Goal: Task Accomplishment & Management: Use online tool/utility

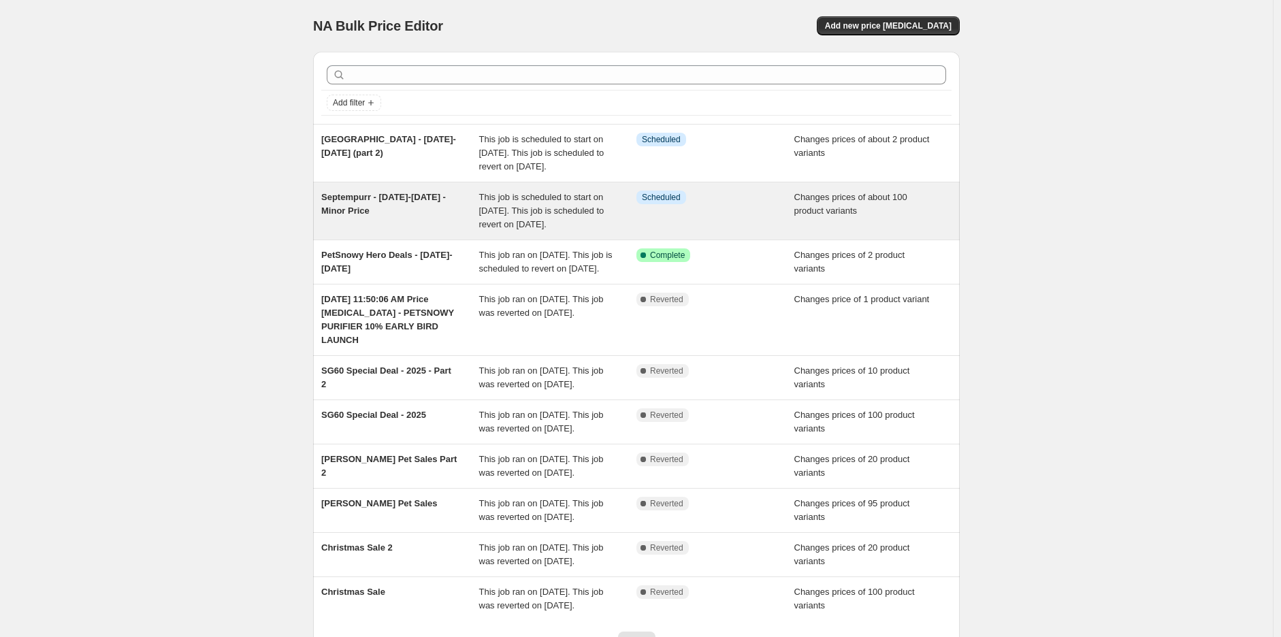
click at [833, 216] on span "Changes prices of about 100 product variants" at bounding box center [850, 204] width 113 height 24
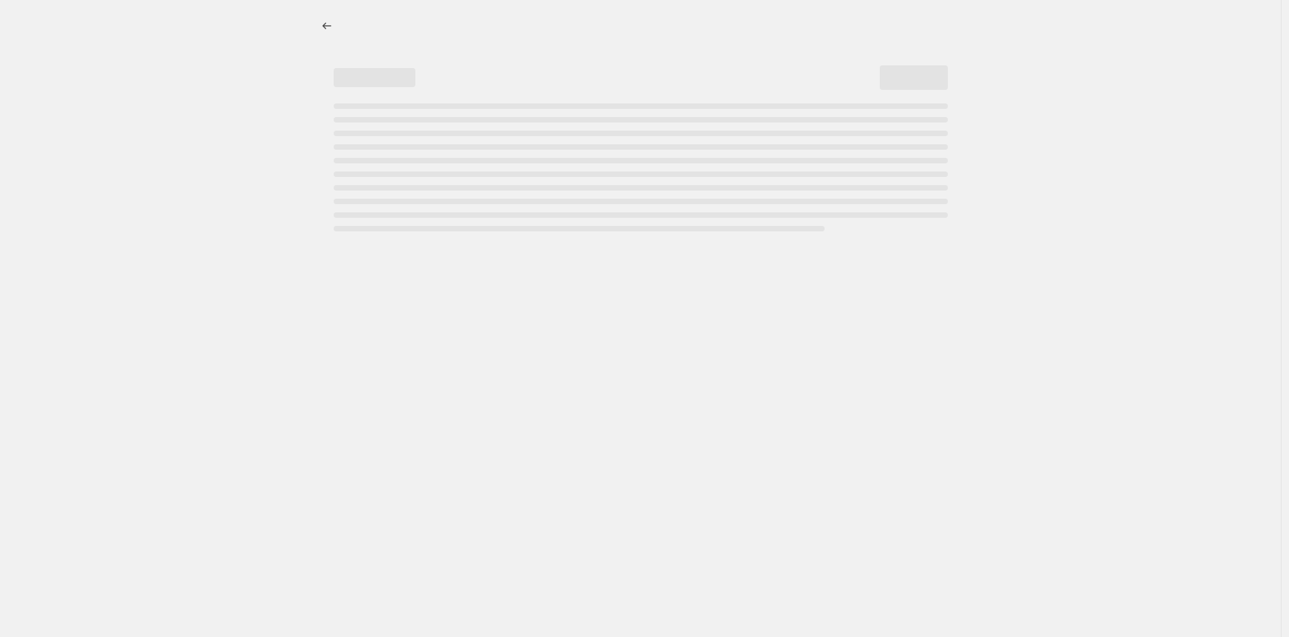
select select "inventory_quantity"
select select ">"
select select "not_equal"
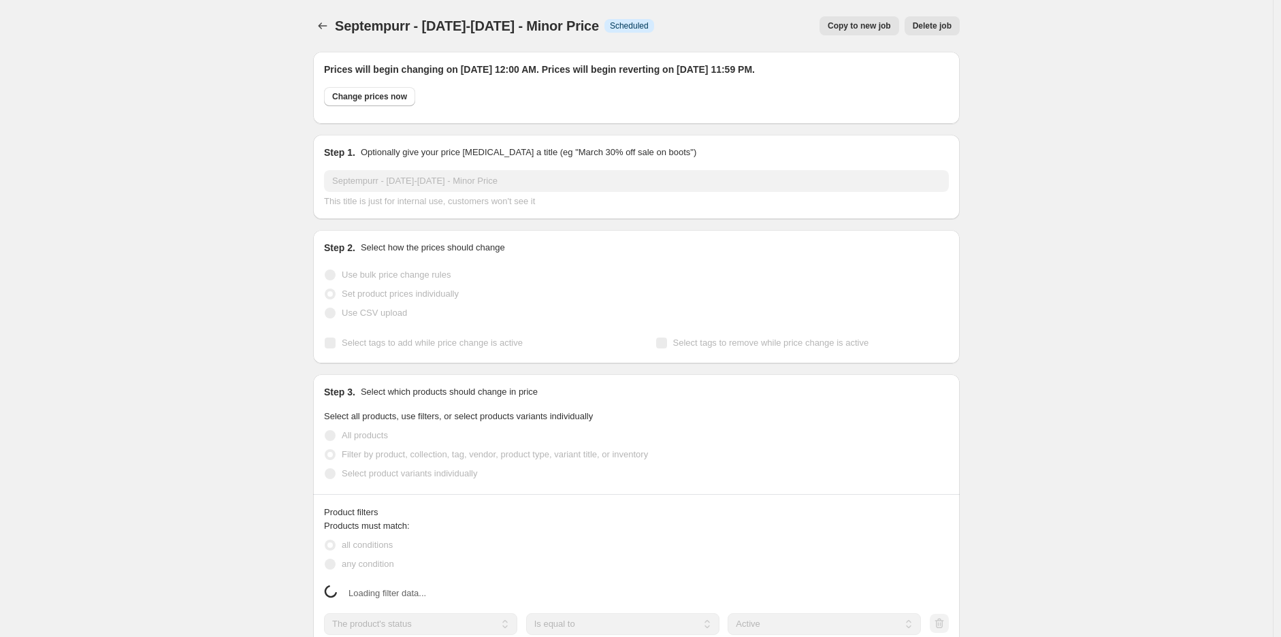
select select "vendor"
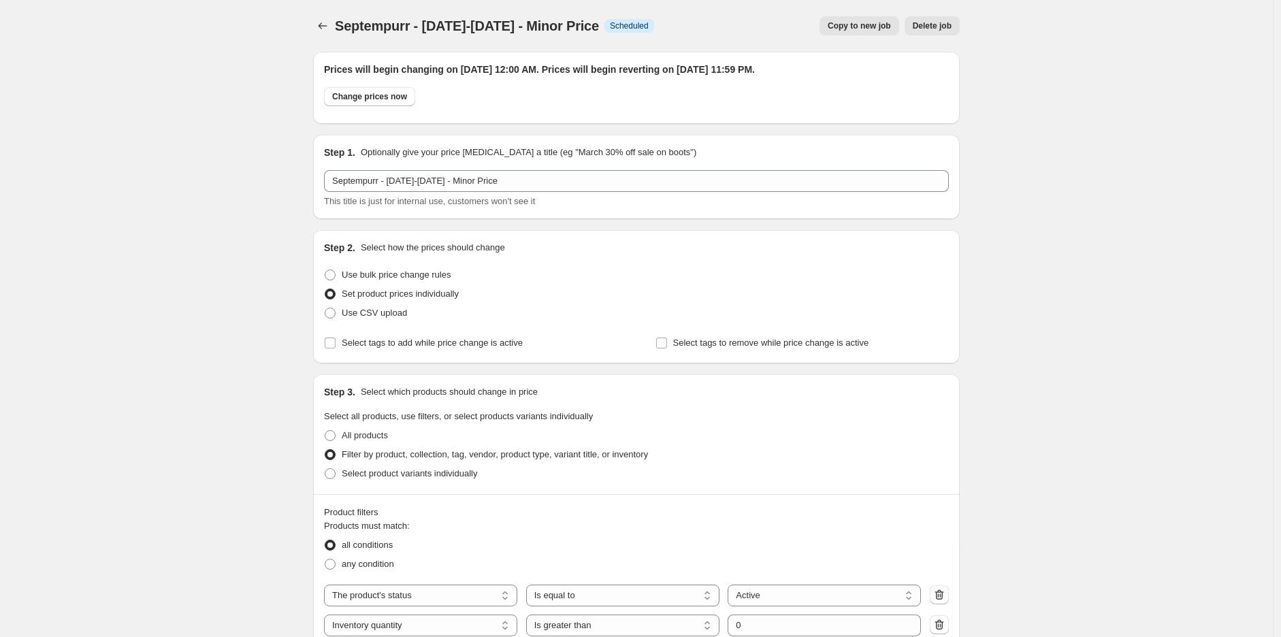
click at [453, 22] on span "Septempurr - 15-29 sept 2025 - Minor Price" at bounding box center [467, 25] width 264 height 15
click at [458, 22] on span "Septempurr - 15-29 sept 2025 - Minor Price" at bounding box center [467, 25] width 264 height 15
click at [440, 22] on span "Septempurr - 15-29 sept 2025 - Minor Price" at bounding box center [467, 25] width 264 height 15
click at [436, 22] on span "Septempurr - 15-29 sept 2025 - Minor Price" at bounding box center [467, 25] width 264 height 15
drag, startPoint x: 353, startPoint y: 22, endPoint x: 448, endPoint y: 20, distance: 95.3
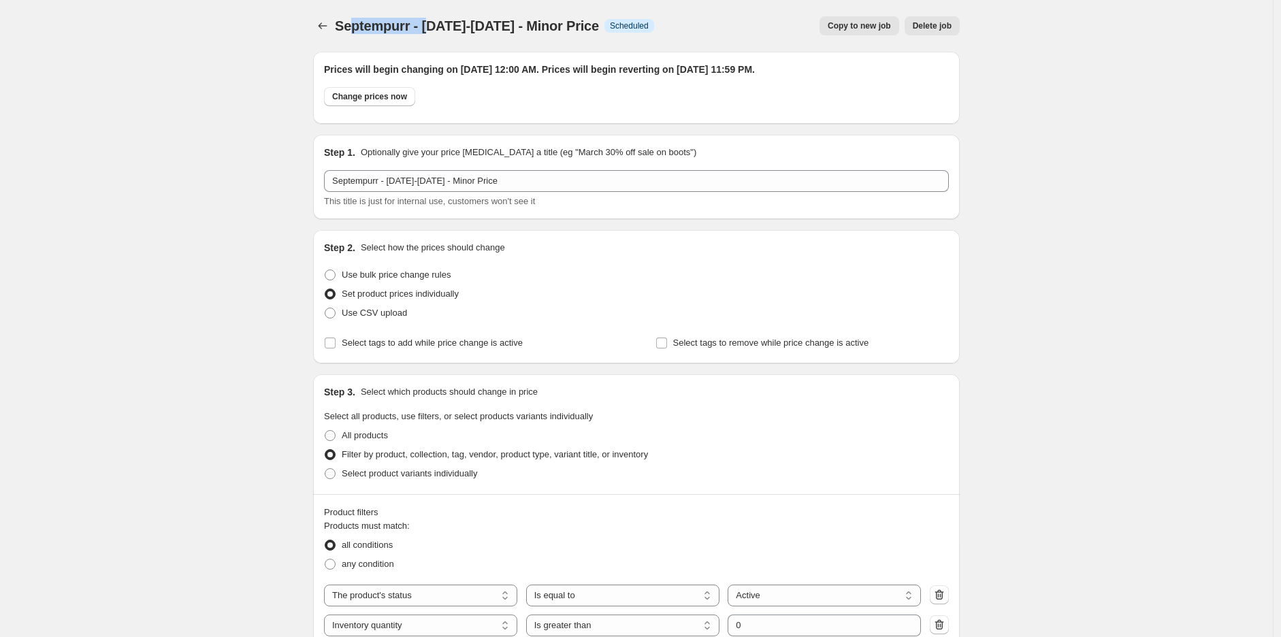
click at [448, 20] on span "Septempurr - 15-29 sept 2025 - Minor Price" at bounding box center [467, 25] width 264 height 15
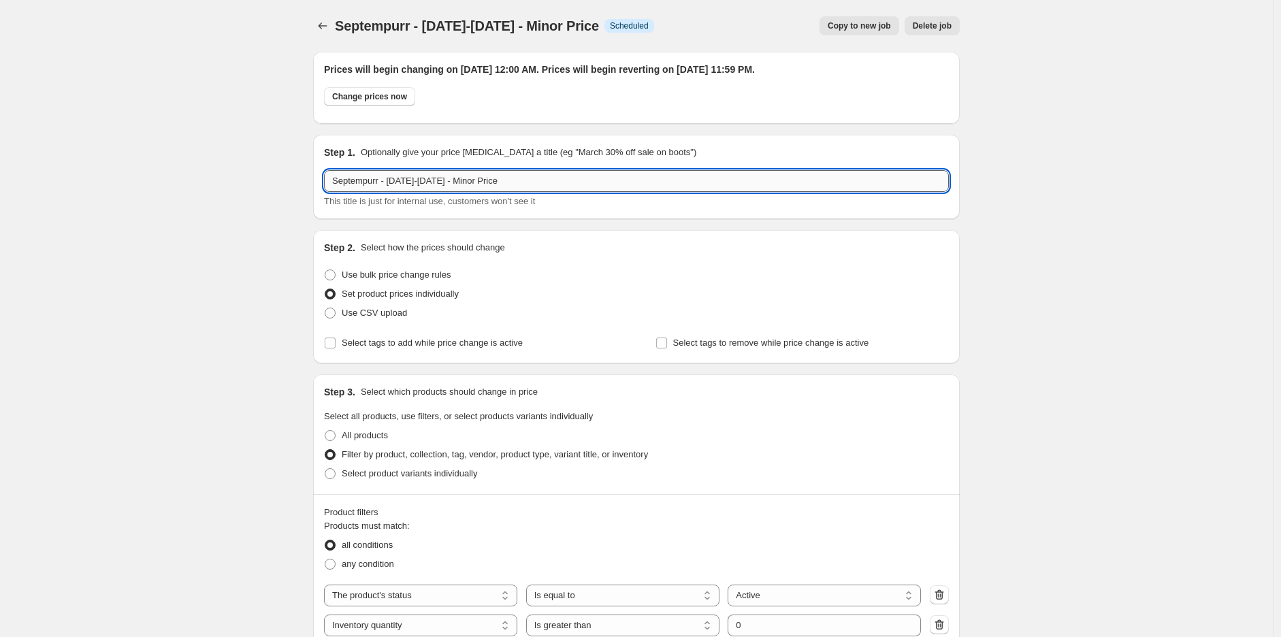
click at [395, 178] on input "Septempurr - 15-29 sept 2025 - Minor Price" at bounding box center [636, 181] width 625 height 22
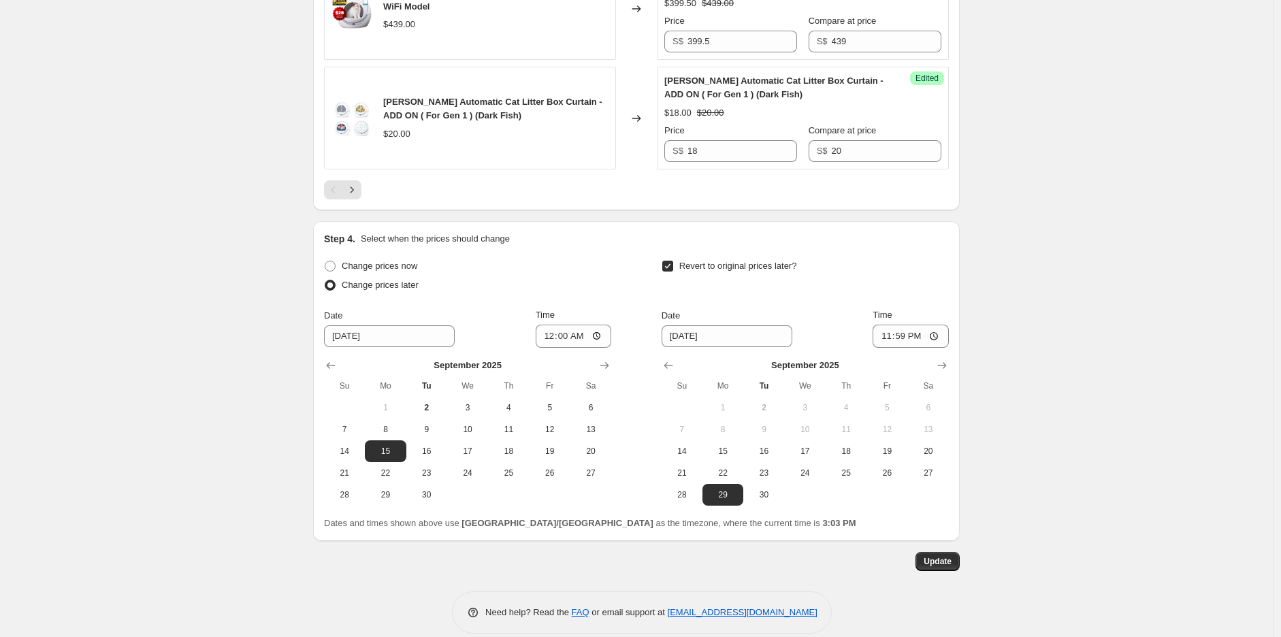
scroll to position [2746, 0]
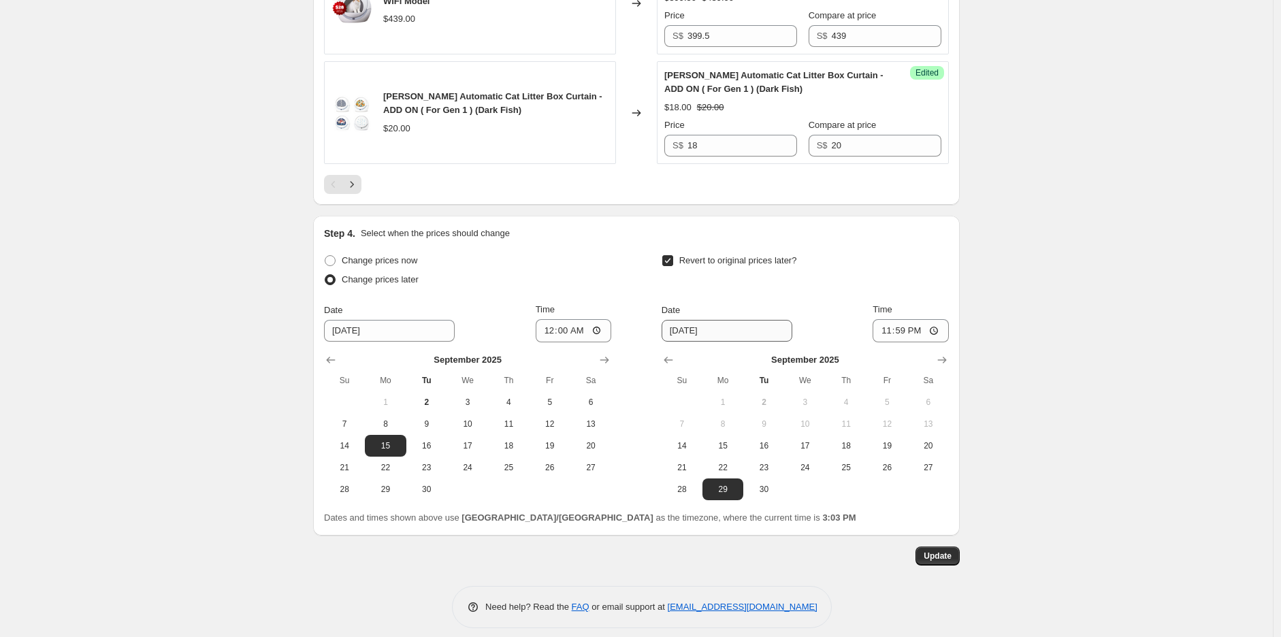
type input "Septempurr - 16-30 sept 2025 - Minor Price"
click at [681, 320] on input "9/29/2025" at bounding box center [727, 331] width 131 height 22
click at [692, 320] on input "9/29/2025" at bounding box center [727, 331] width 131 height 22
type input "9/30/2025"
click at [756, 484] on span "30" at bounding box center [764, 489] width 30 height 11
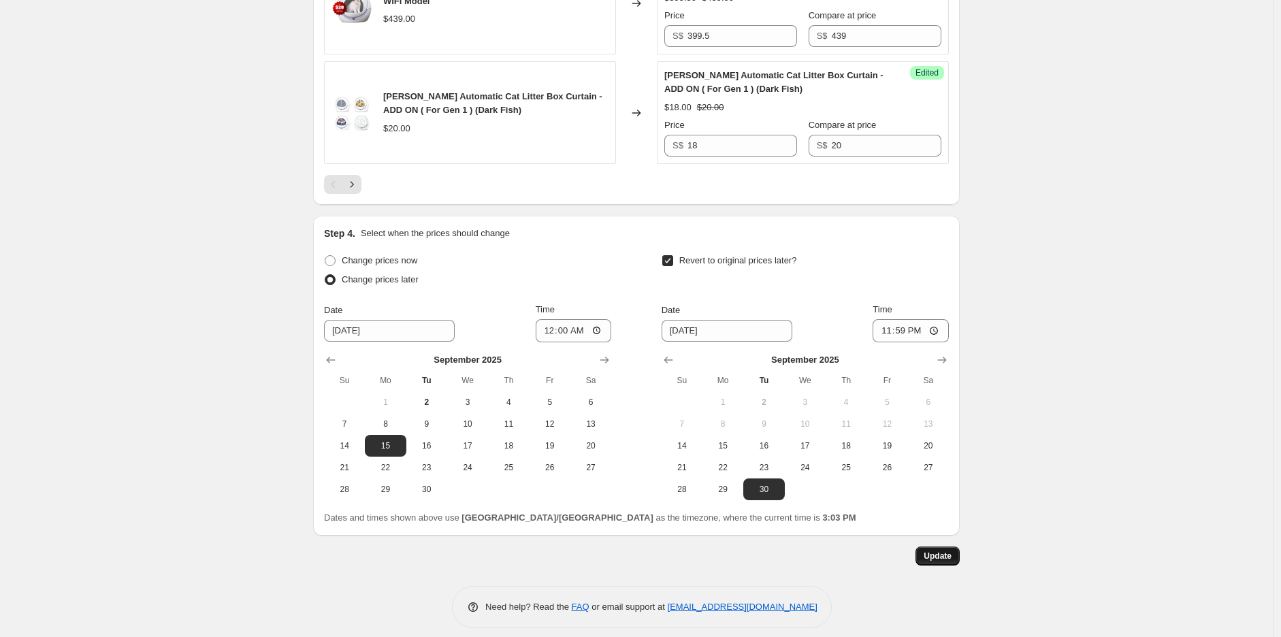
click at [942, 551] on span "Update" at bounding box center [938, 556] width 28 height 11
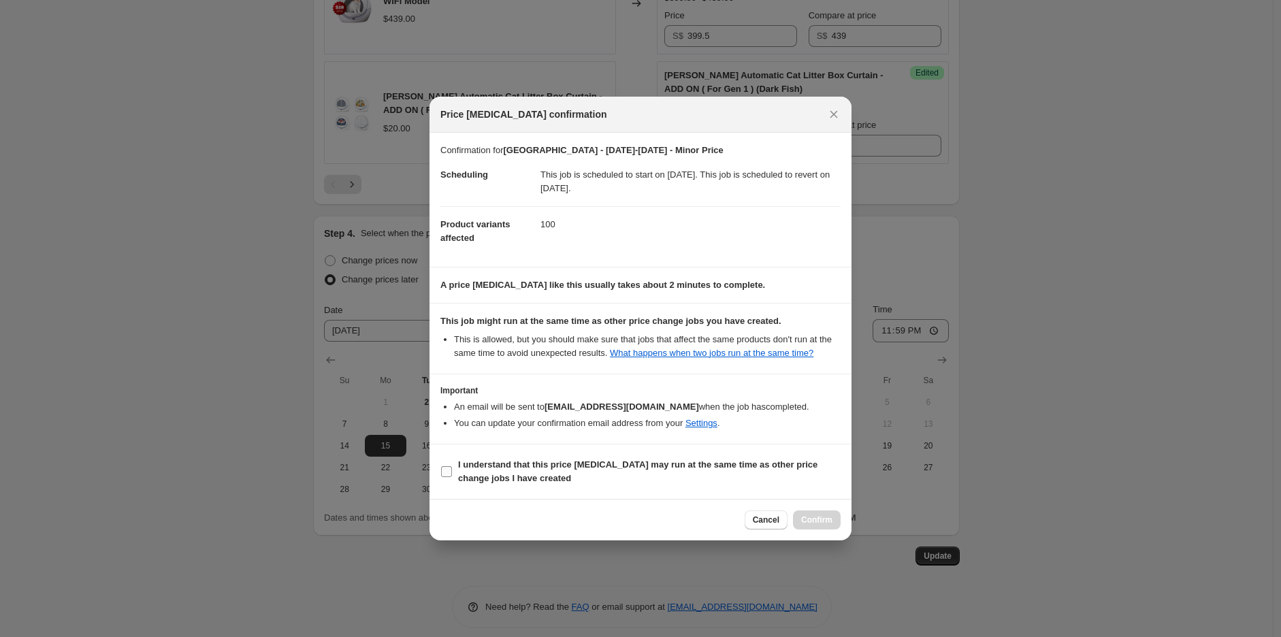
click at [645, 468] on b "I understand that this price change job may run at the same time as other price…" at bounding box center [637, 472] width 359 height 24
click at [452, 468] on input "I understand that this price change job may run at the same time as other price…" at bounding box center [446, 471] width 11 height 11
checkbox input "true"
click at [822, 517] on span "Confirm" at bounding box center [816, 520] width 31 height 11
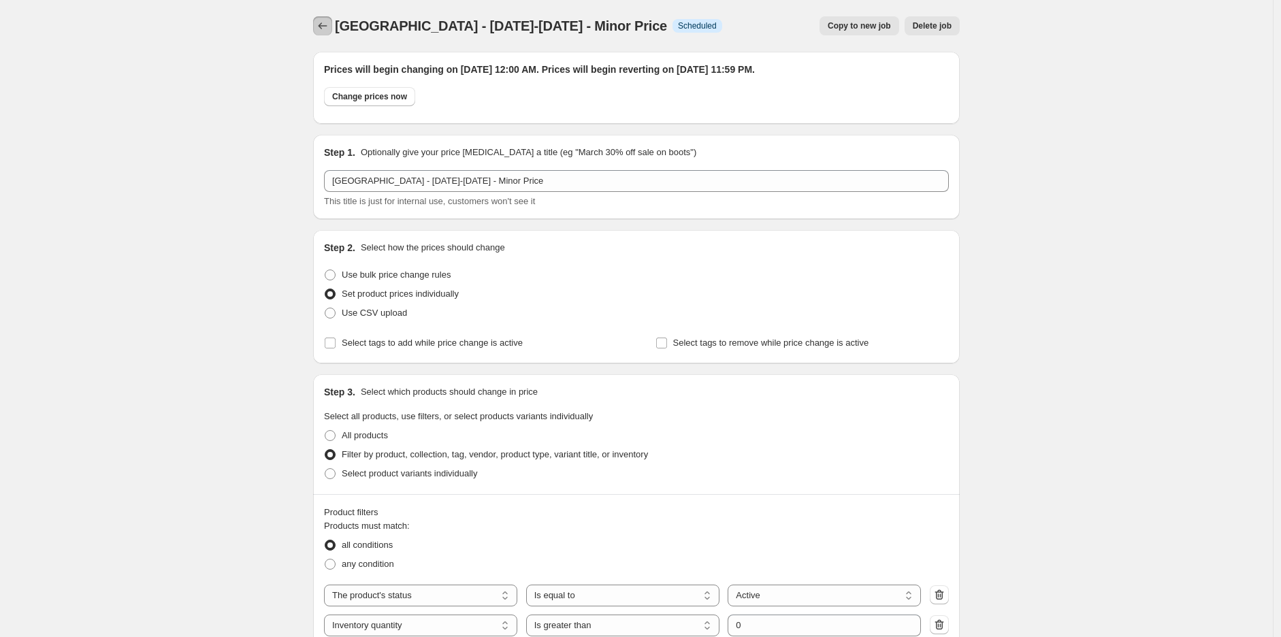
click at [323, 21] on icon "Price change jobs" at bounding box center [323, 26] width 14 height 14
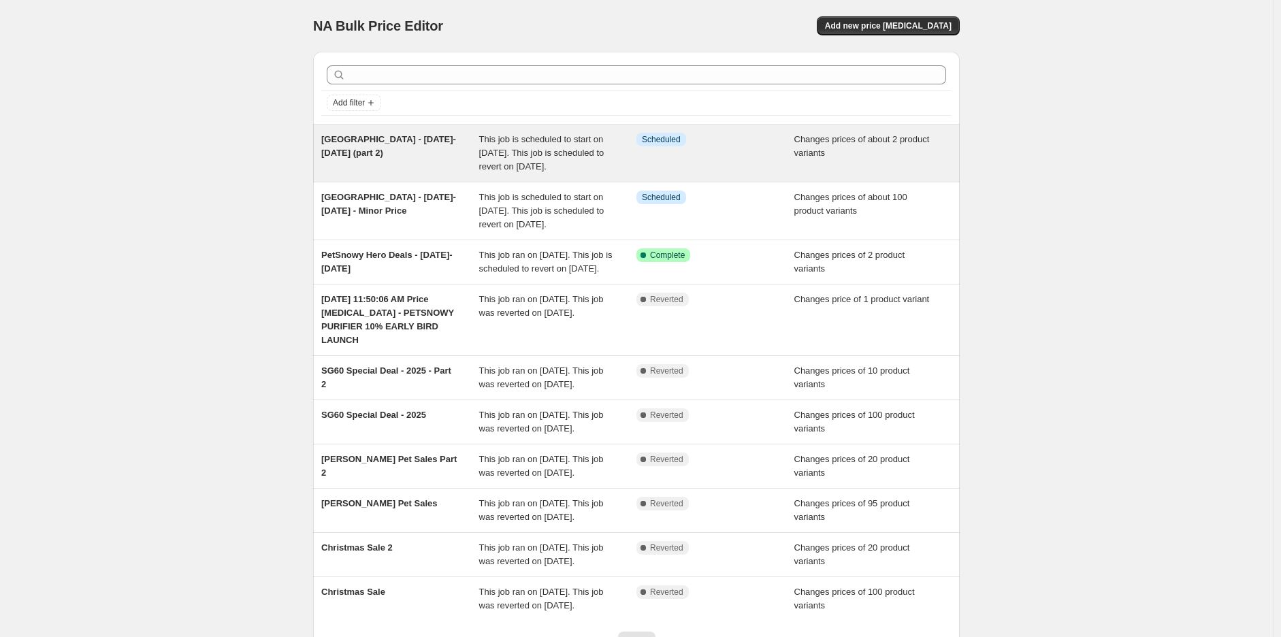
click at [728, 151] on div "Info Scheduled" at bounding box center [716, 153] width 158 height 41
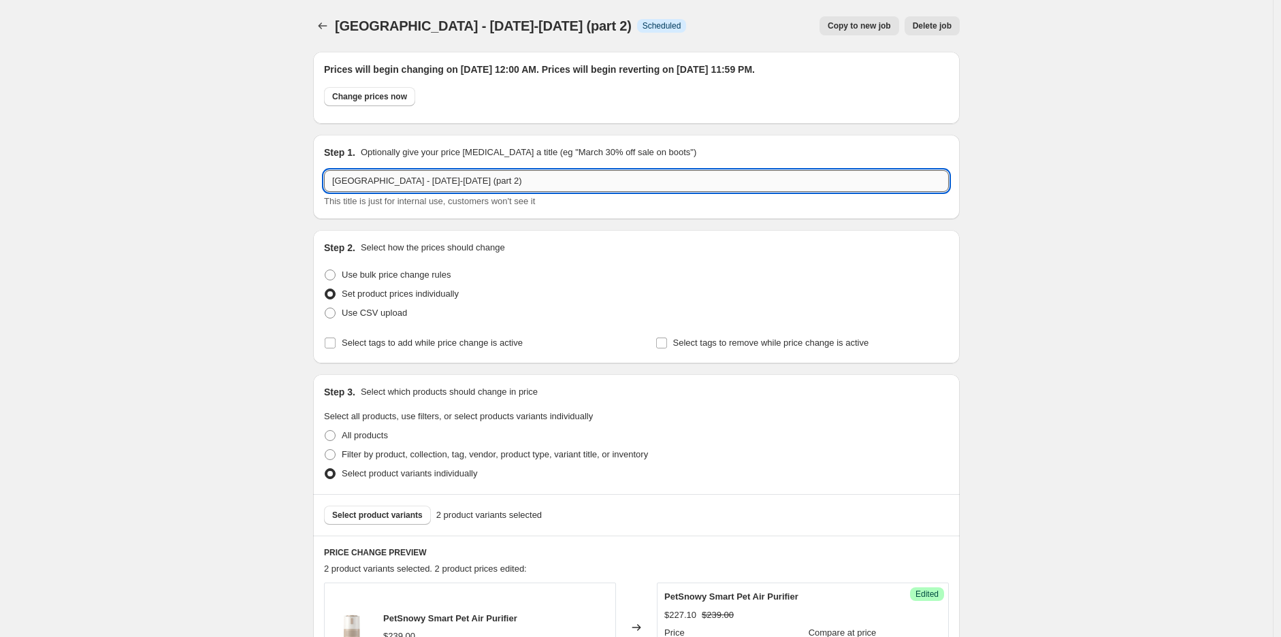
click at [395, 177] on input "Septempurr - 15-29 sept 2025 (part 2)" at bounding box center [636, 181] width 625 height 22
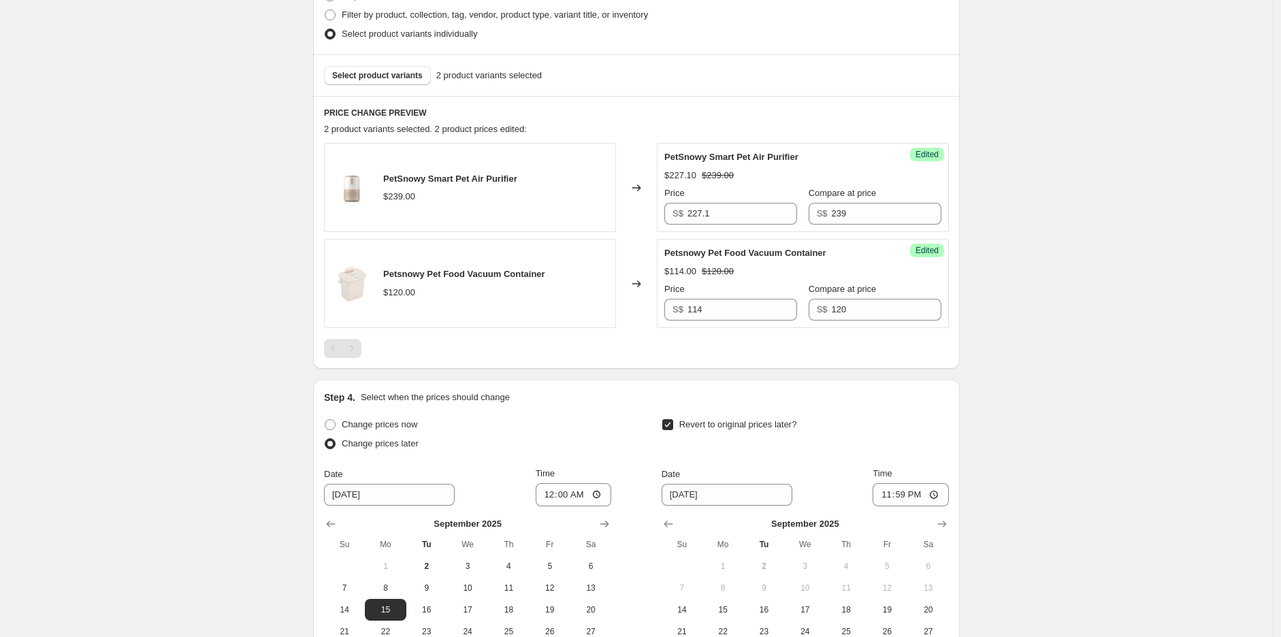
scroll to position [605, 0]
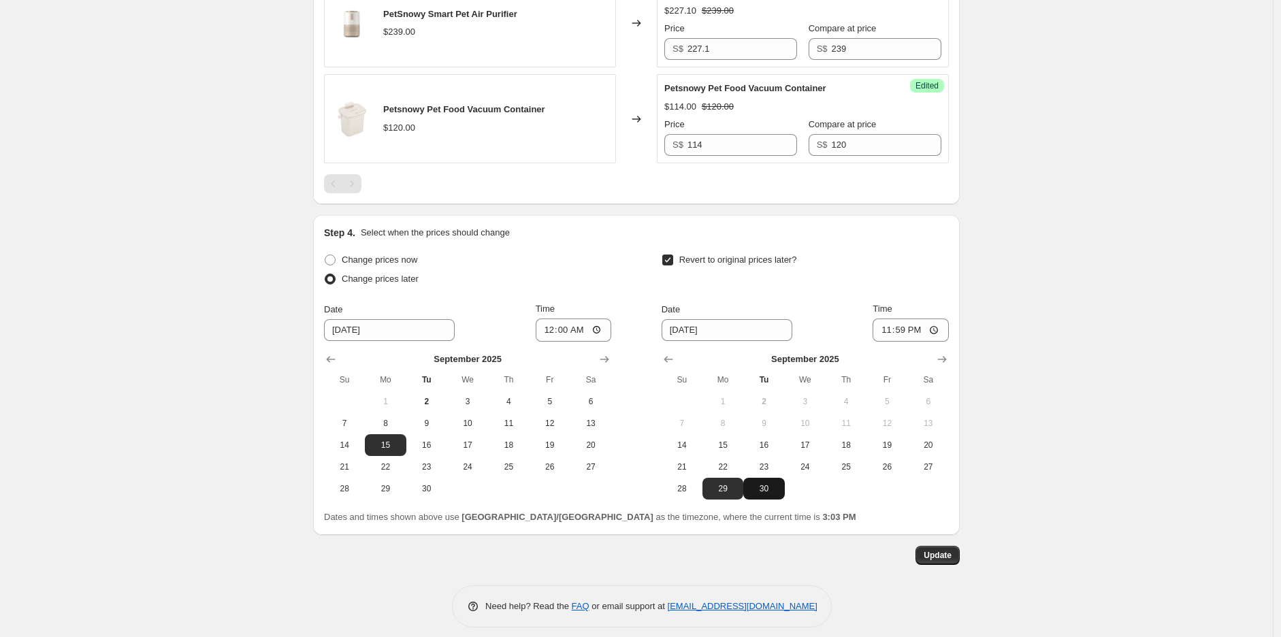
type input "Septempurr - 16-30 sept 2025 (part 2)"
click at [770, 489] on span "30" at bounding box center [764, 488] width 30 height 11
type input "9/30/2025"
click at [939, 554] on span "Update" at bounding box center [938, 555] width 28 height 11
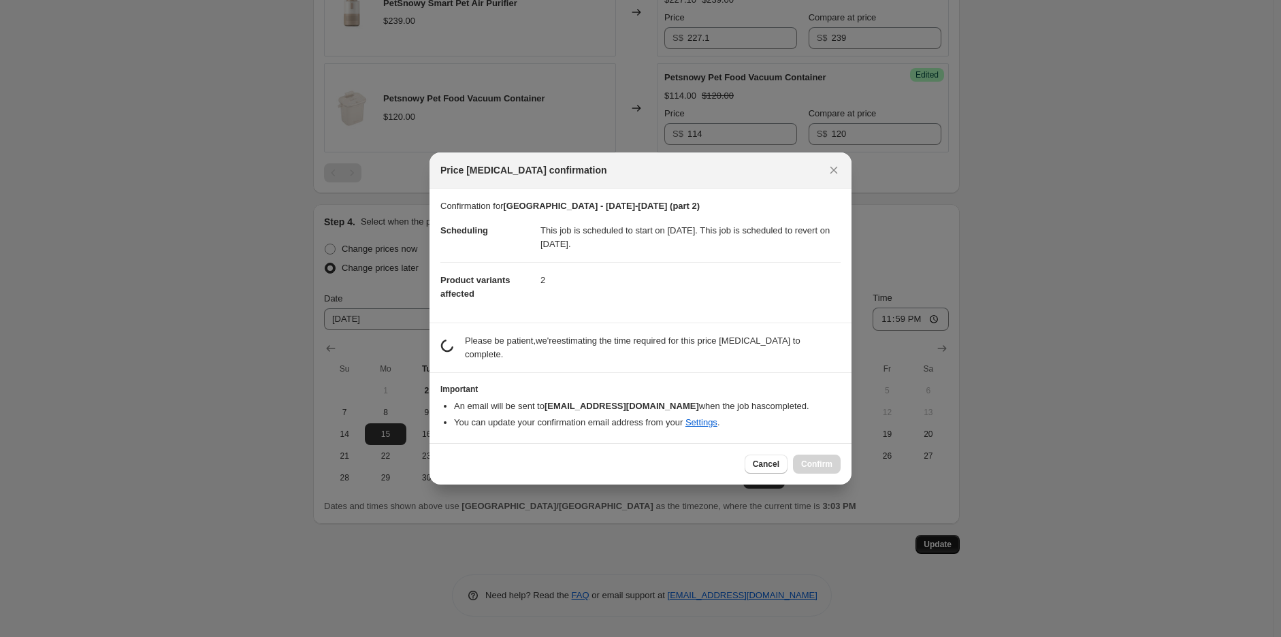
scroll to position [0, 0]
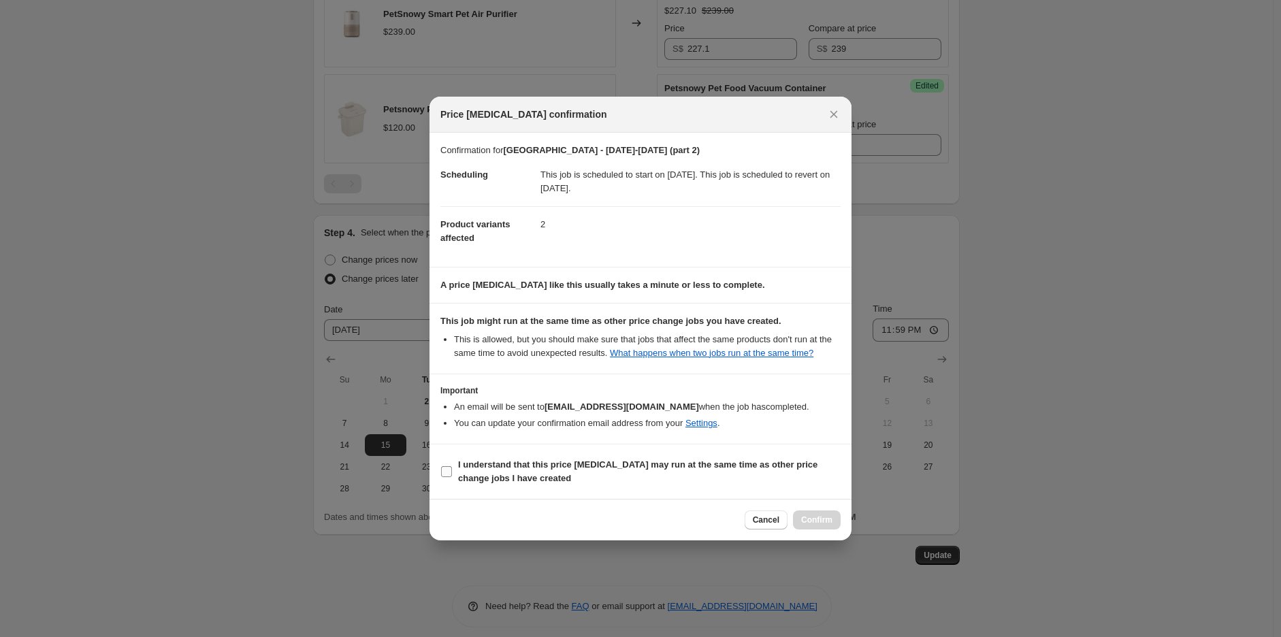
click at [466, 469] on b "I understand that this price change job may run at the same time as other price…" at bounding box center [637, 472] width 359 height 24
click at [452, 469] on input "I understand that this price change job may run at the same time as other price…" at bounding box center [446, 471] width 11 height 11
checkbox input "true"
click at [825, 519] on span "Confirm" at bounding box center [816, 520] width 31 height 11
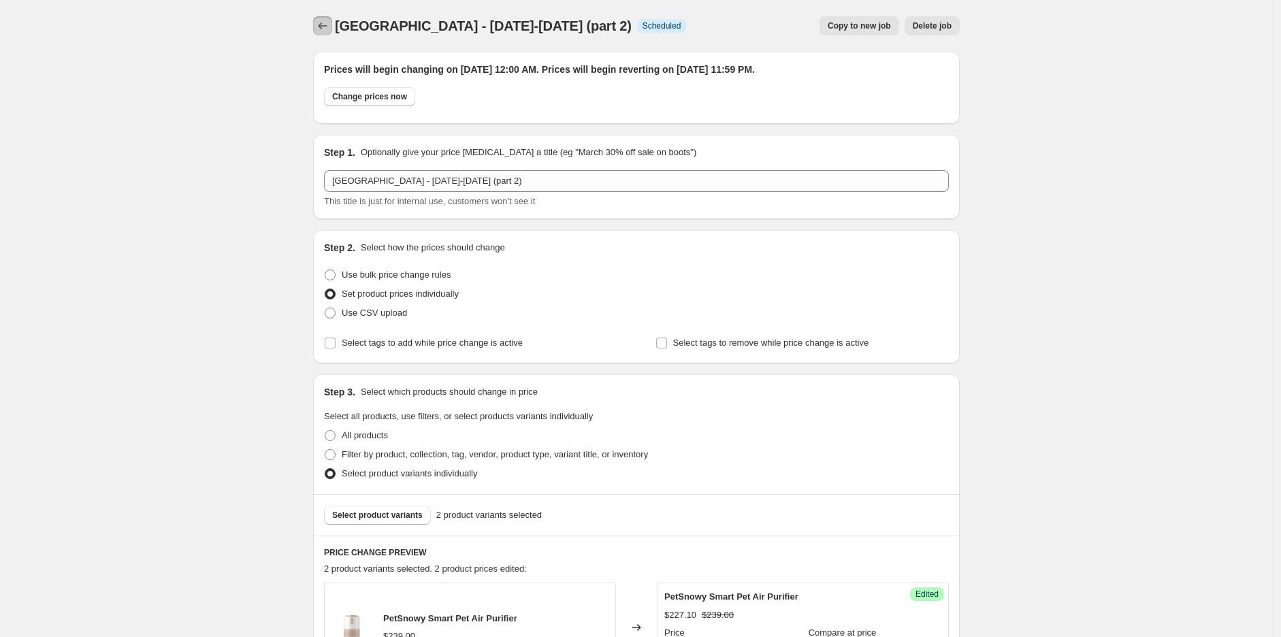
click at [329, 27] on icon "Price change jobs" at bounding box center [323, 26] width 14 height 14
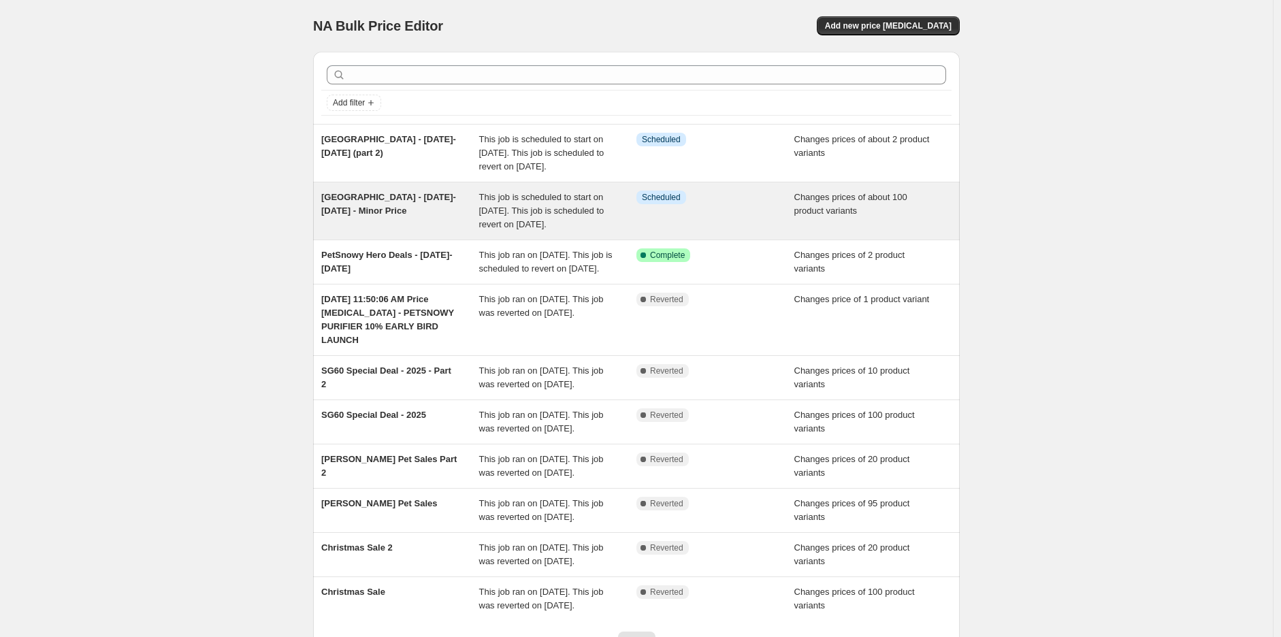
click at [423, 231] on div "Septempurr - 16-30 sept 2025 - Minor Price" at bounding box center [400, 211] width 158 height 41
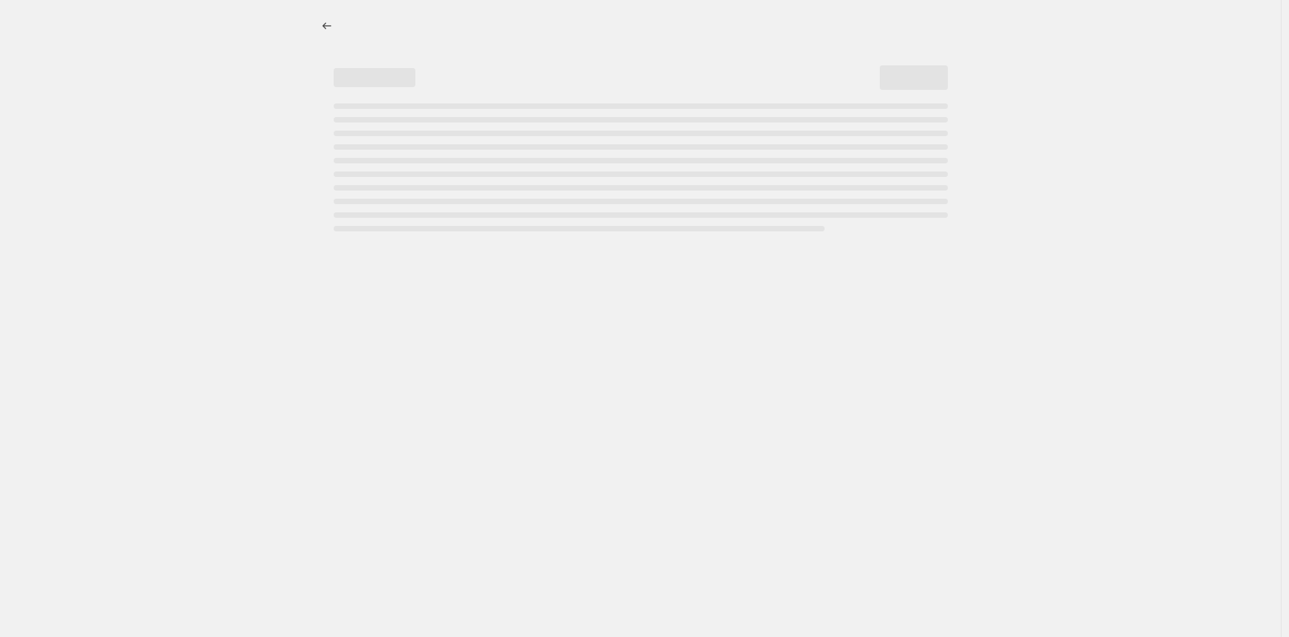
select select "product_status"
select select "inventory_quantity"
select select ">"
select select "vendor"
select select "not_equal"
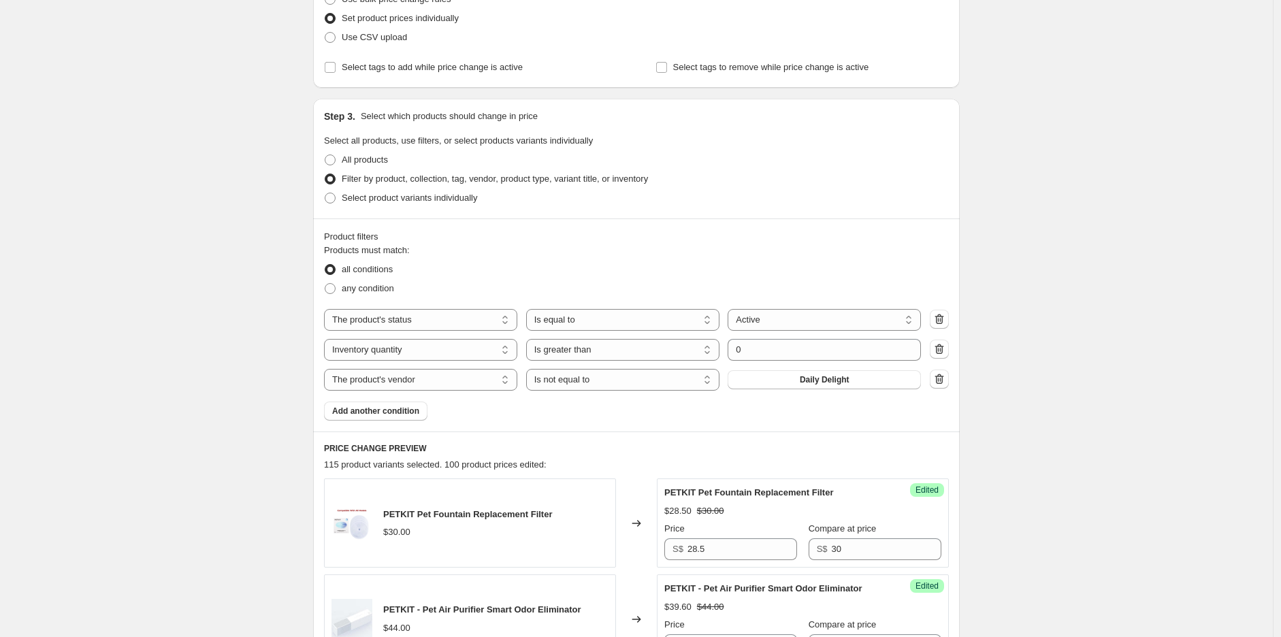
scroll to position [302, 0]
